Goal: Information Seeking & Learning: Check status

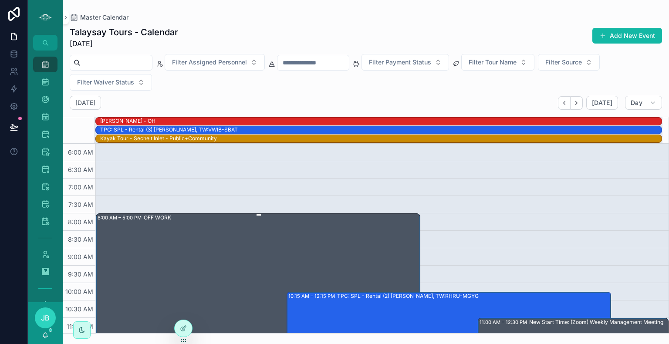
scroll to position [123, 0]
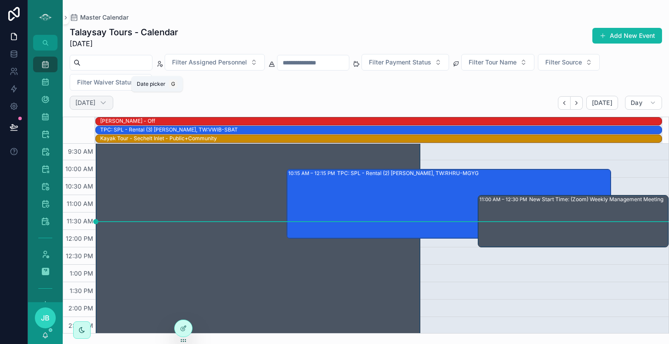
click at [95, 101] on h2 "[DATE]" at bounding box center [85, 102] width 20 height 9
select select "****"
select select "*"
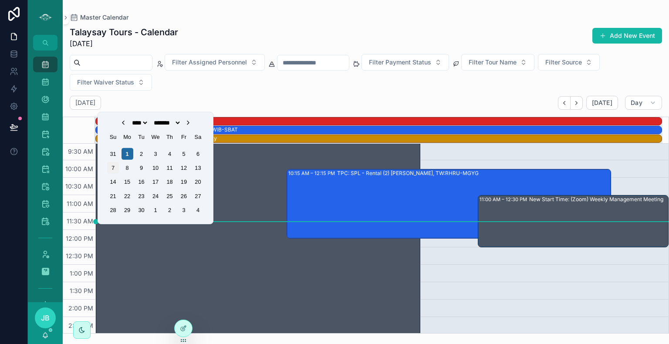
click at [112, 167] on div "7" at bounding box center [113, 168] width 12 height 12
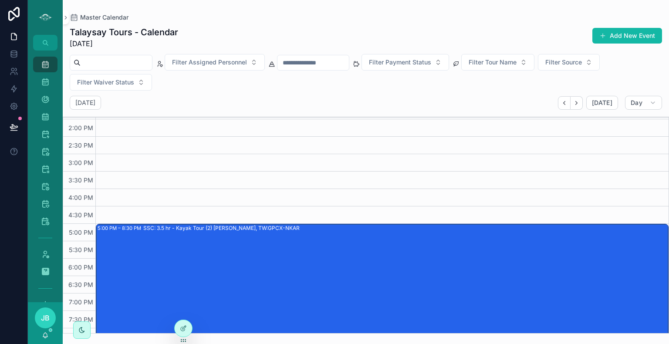
scroll to position [280, 0]
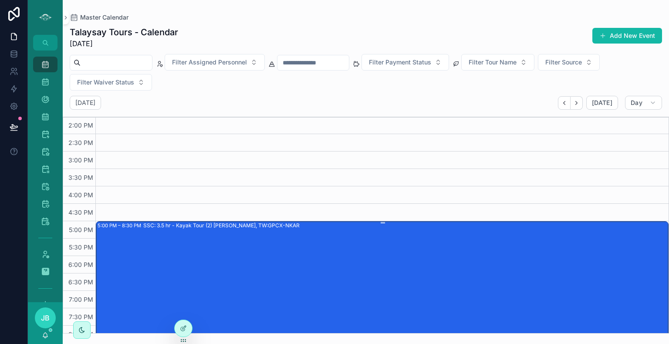
click at [321, 261] on div "SSC: 3.5 hr - Kayak Tour (2) [PERSON_NAME], TW:GPCX-NKAR" at bounding box center [405, 282] width 524 height 120
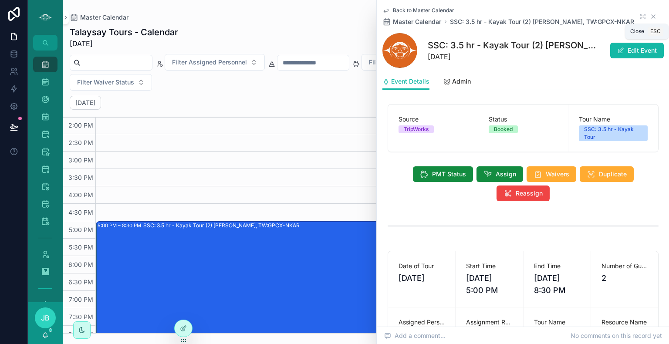
click at [650, 14] on icon "scrollable content" at bounding box center [653, 16] width 7 height 7
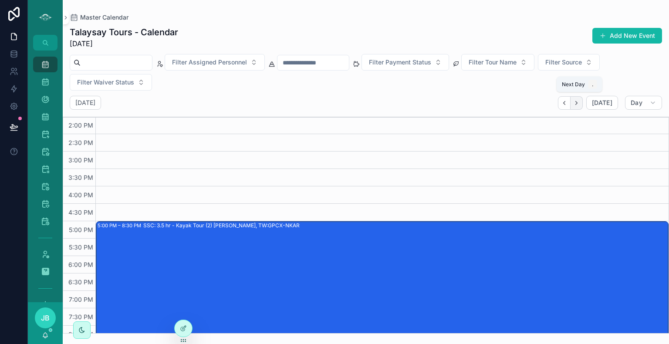
click at [575, 106] on button "Next" at bounding box center [577, 103] width 12 height 14
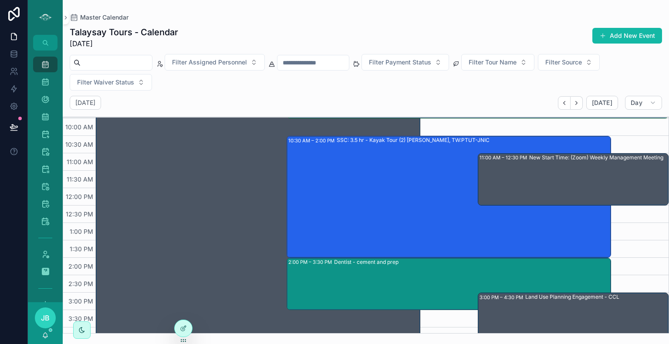
scroll to position [137, 0]
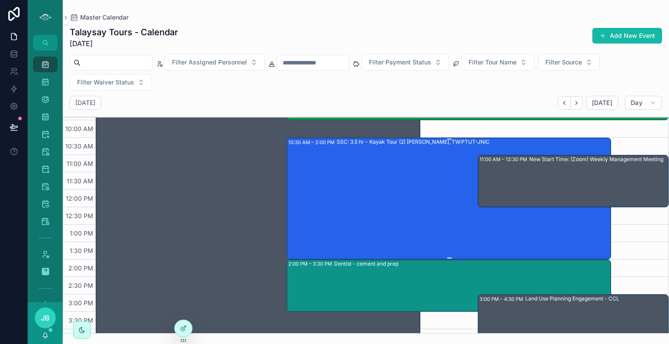
click at [413, 231] on div "SSC: 3.5 hr - Kayak Tour (2) [PERSON_NAME], TW:PTUT-JNIC" at bounding box center [474, 198] width 274 height 120
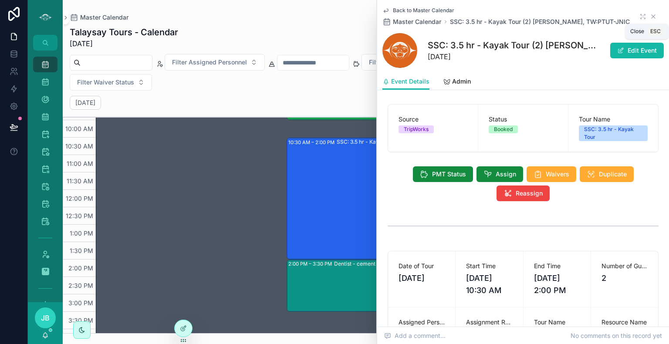
click at [650, 14] on icon "scrollable content" at bounding box center [653, 16] width 7 height 7
